Goal: Information Seeking & Learning: Learn about a topic

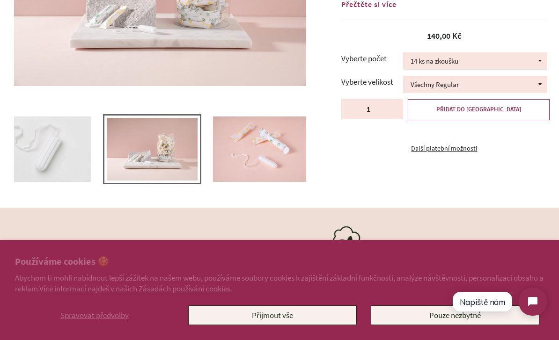
click at [287, 145] on img at bounding box center [260, 150] width 94 height 66
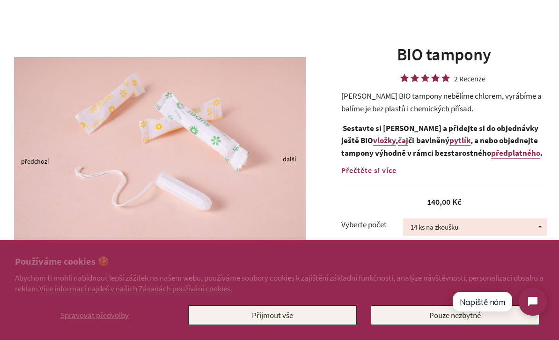
scroll to position [47, 0]
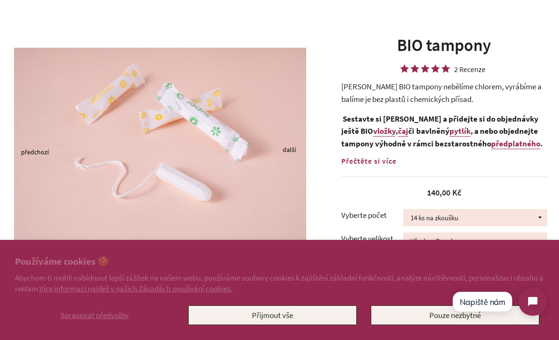
click at [432, 325] on button "Pouze nezbytné" at bounding box center [455, 316] width 169 height 20
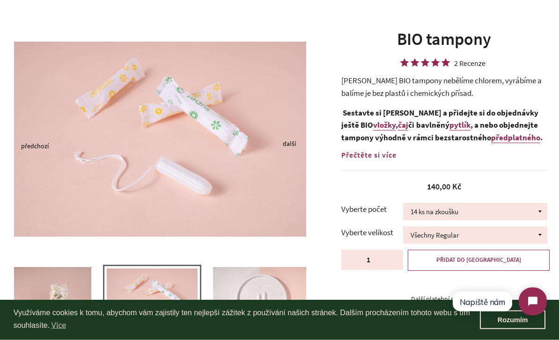
click at [270, 292] on img at bounding box center [260, 301] width 94 height 66
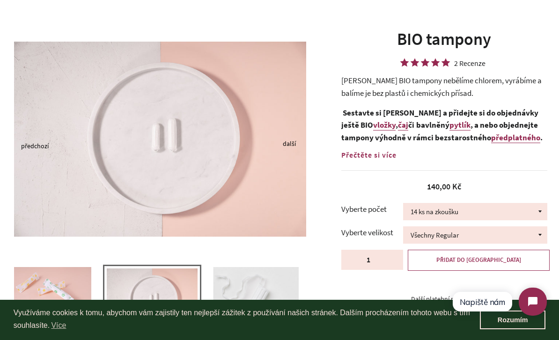
click at [270, 292] on img at bounding box center [256, 300] width 86 height 66
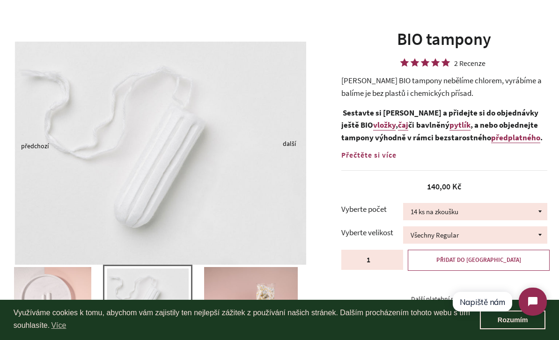
click at [87, 300] on img at bounding box center [45, 300] width 94 height 66
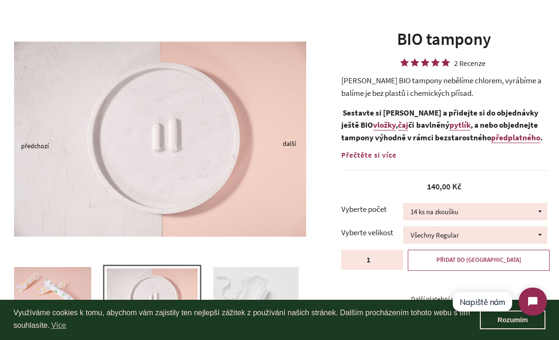
click at [254, 285] on img at bounding box center [256, 300] width 86 height 66
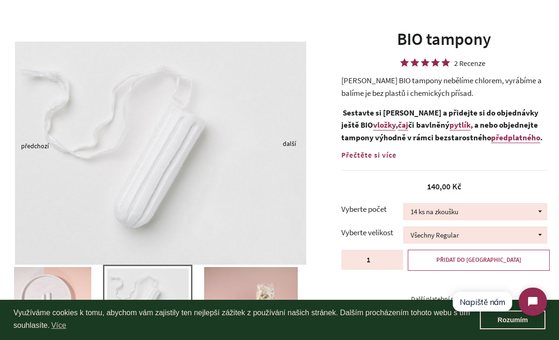
click at [254, 285] on img at bounding box center [251, 300] width 94 height 66
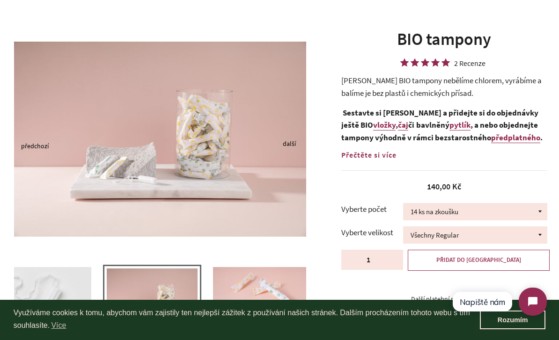
click at [254, 285] on img at bounding box center [260, 300] width 94 height 66
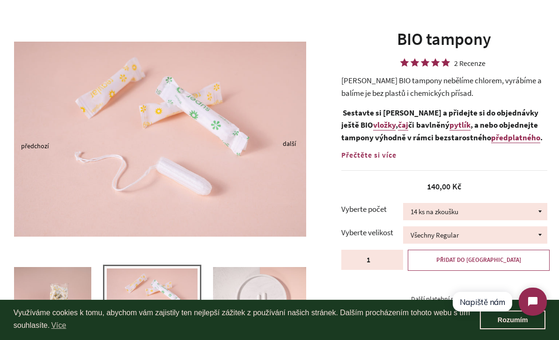
click at [254, 285] on img at bounding box center [260, 300] width 94 height 66
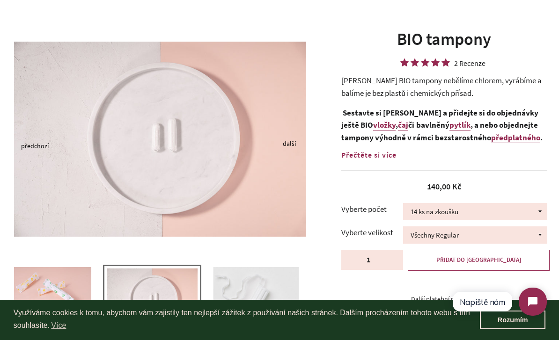
click at [254, 285] on img at bounding box center [256, 300] width 86 height 66
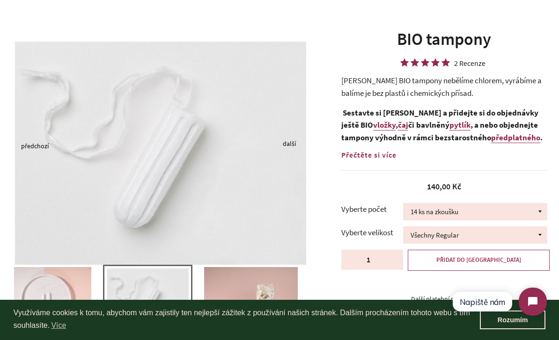
click at [254, 285] on img at bounding box center [251, 300] width 94 height 66
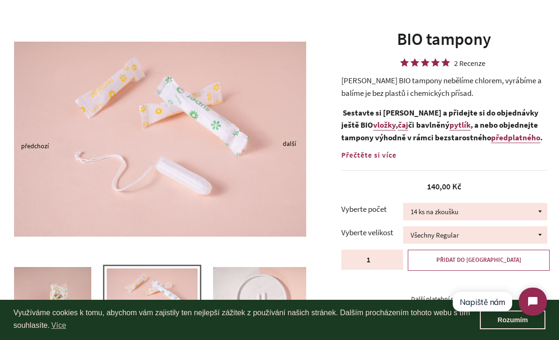
click at [254, 285] on img at bounding box center [260, 300] width 94 height 66
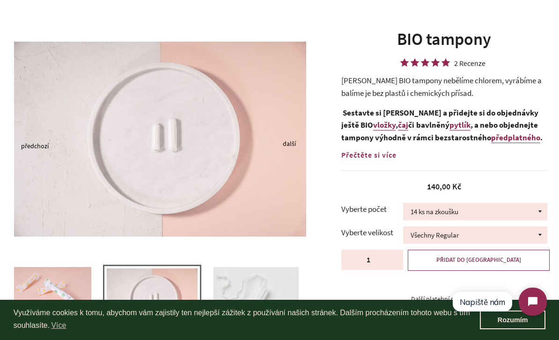
click at [254, 285] on img at bounding box center [256, 300] width 86 height 66
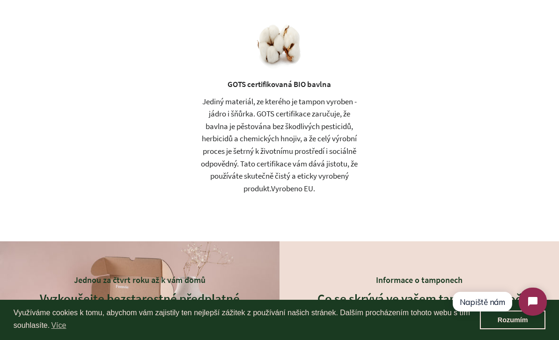
scroll to position [1151, 0]
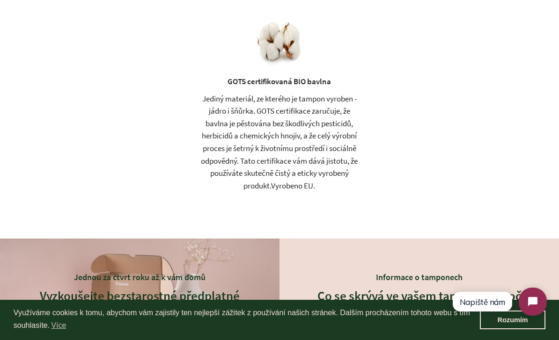
click at [276, 76] on div "GOTS certifikovaná BIO bavlna" at bounding box center [279, 81] width 103 height 13
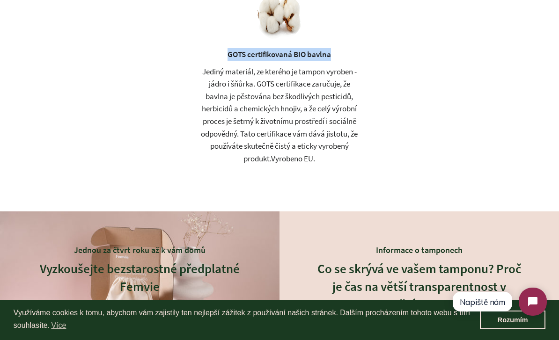
scroll to position [1181, 0]
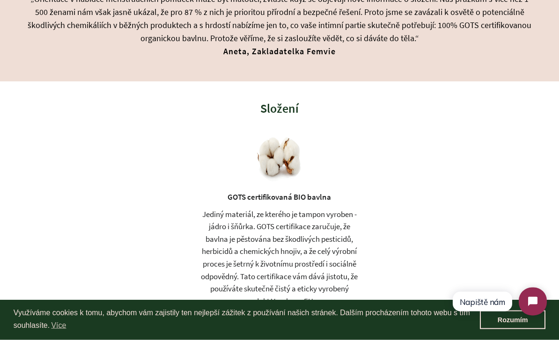
scroll to position [1042, 0]
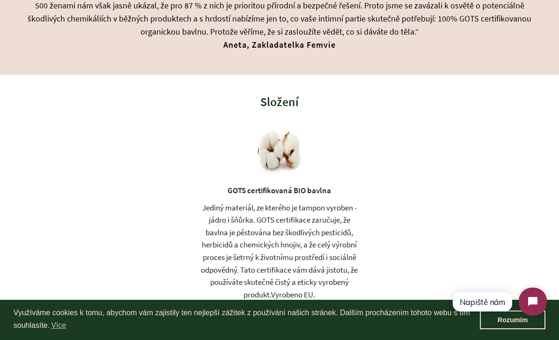
click at [236, 177] on div "GOTS certifikovaná BIO bavlna Jediný materiál, ze kterého je tampon vyroben - j…" at bounding box center [279, 216] width 162 height 172
copy div "GOTS certifikovaná BIO bavlna"
click at [301, 237] on div "Jediný materiál, ze kterého je tampon vyroben - jádro i šňůrka. GOTS certifikac…" at bounding box center [279, 252] width 162 height 100
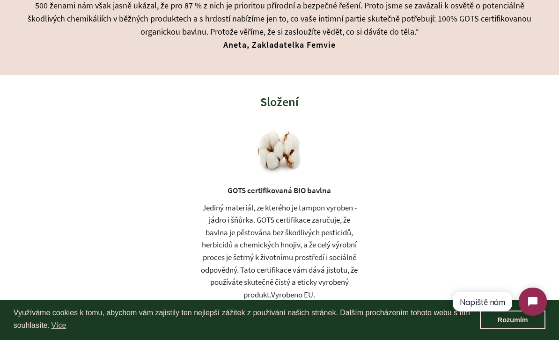
click at [301, 237] on div "Jediný materiál, ze kterého je tampon vyroben - jádro i šňůrka. GOTS certifikac…" at bounding box center [279, 252] width 162 height 100
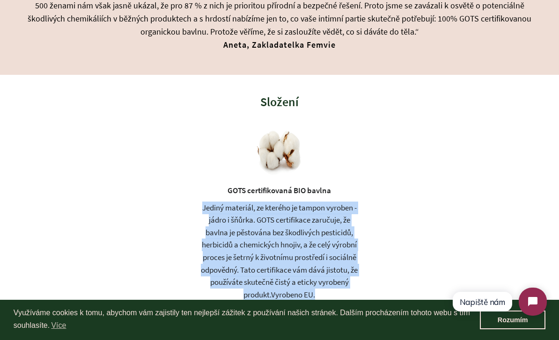
click at [260, 175] on div "GOTS certifikovaná BIO bavlna Jediný materiál, ze kterého je tampon vyroben - j…" at bounding box center [279, 216] width 162 height 172
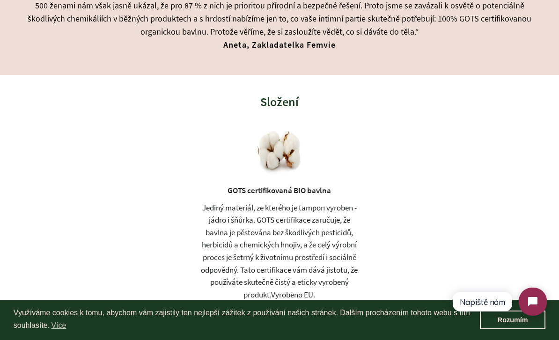
click at [260, 175] on div "GOTS certifikovaná BIO bavlna Jediný materiál, ze kterého je tampon vyroben - j…" at bounding box center [279, 216] width 162 height 172
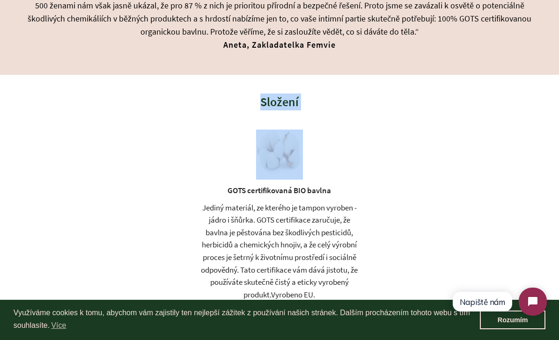
click at [262, 185] on div "GOTS certifikovaná BIO bavlna" at bounding box center [279, 191] width 103 height 13
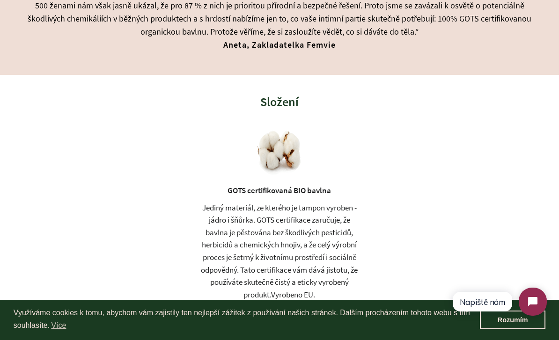
click at [262, 185] on div "GOTS certifikovaná BIO bavlna" at bounding box center [279, 191] width 103 height 13
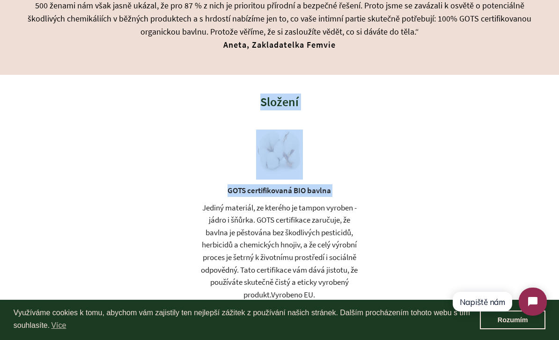
drag, startPoint x: 259, startPoint y: 88, endPoint x: 351, endPoint y: 186, distance: 134.5
click at [351, 186] on div "Složení GOTS certifikovaná BIO bavlna Jediný materiál, ze kterého je tampon vyr…" at bounding box center [279, 211] width 503 height 273
click at [263, 149] on img at bounding box center [279, 153] width 47 height 47
click at [260, 103] on h3 "Složení" at bounding box center [279, 102] width 503 height 17
drag, startPoint x: 261, startPoint y: 89, endPoint x: 347, endPoint y: 186, distance: 129.4
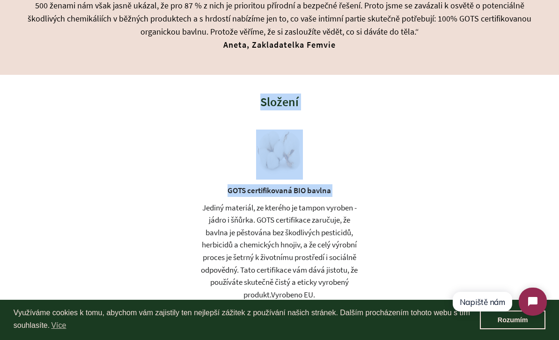
click at [347, 186] on div "Složení GOTS certifikovaná BIO bavlna Jediný materiál, ze kterého je tampon vyr…" at bounding box center [279, 211] width 503 height 273
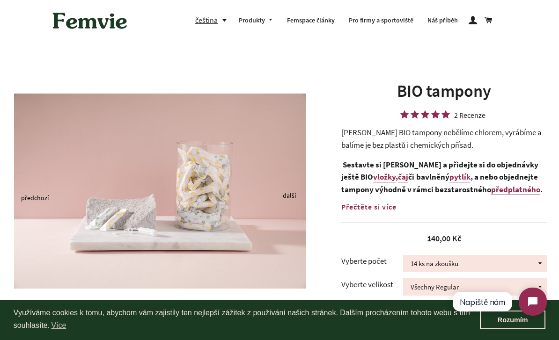
scroll to position [0, 0]
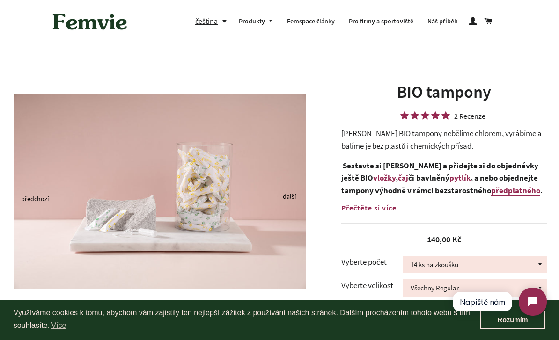
click at [208, 22] on button "čeština" at bounding box center [213, 21] width 37 height 13
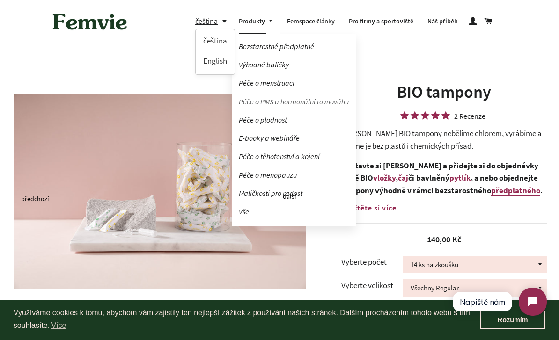
click at [281, 102] on link "Péče o PMS a hormonální rovnováhu" at bounding box center [294, 102] width 124 height 16
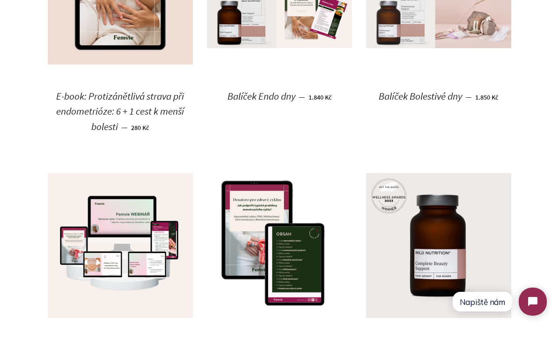
scroll to position [769, 0]
